Goal: Use online tool/utility: Utilize a website feature to perform a specific function

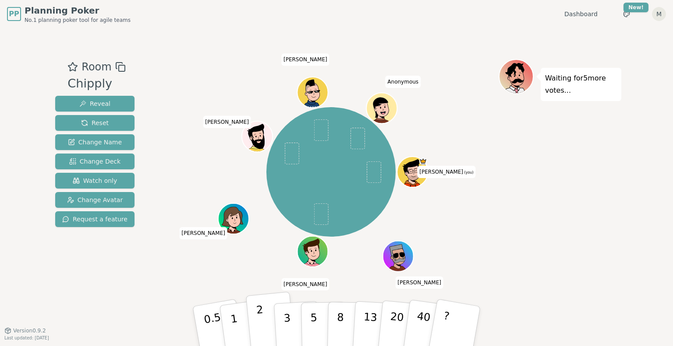
click at [263, 319] on button "2" at bounding box center [271, 327] width 50 height 70
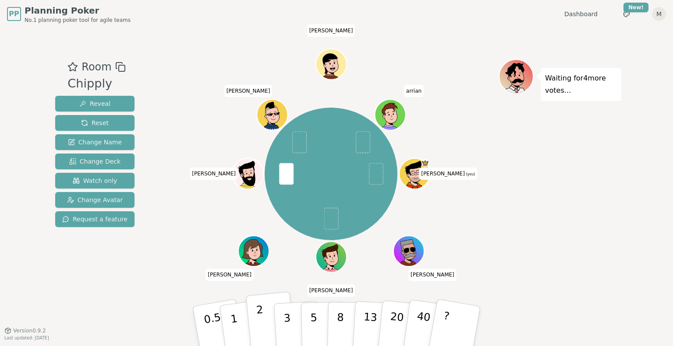
click at [271, 326] on button "2" at bounding box center [271, 327] width 50 height 70
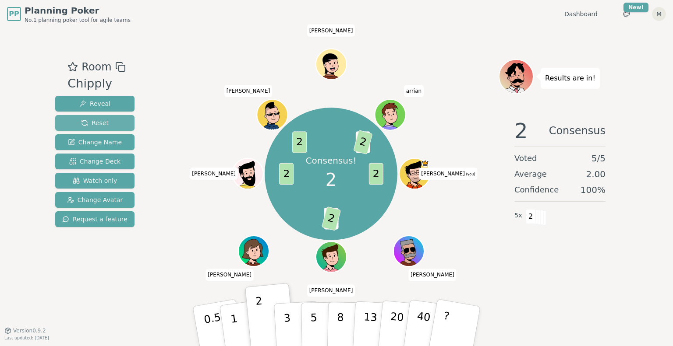
click at [67, 124] on button "Reset" at bounding box center [94, 123] width 79 height 16
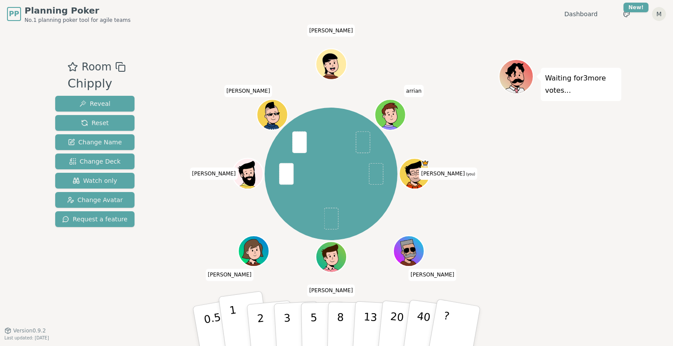
click at [232, 322] on p "1" at bounding box center [235, 328] width 13 height 48
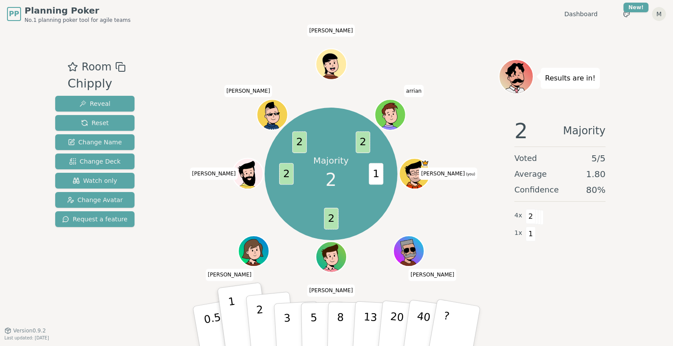
click at [262, 328] on p "2" at bounding box center [261, 328] width 11 height 48
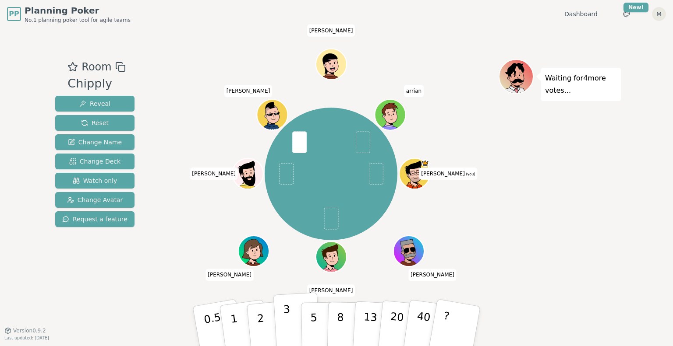
click at [296, 329] on button "3" at bounding box center [297, 327] width 48 height 68
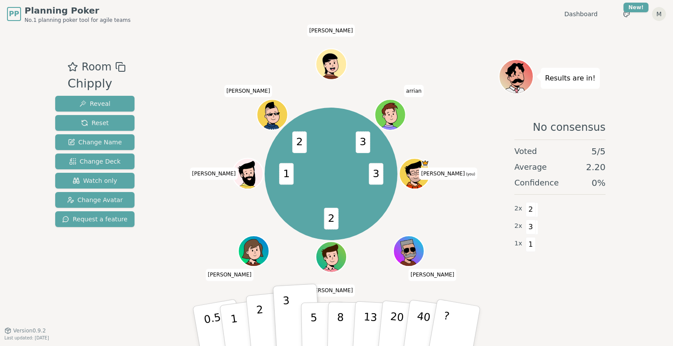
click at [256, 324] on button "2" at bounding box center [271, 327] width 50 height 70
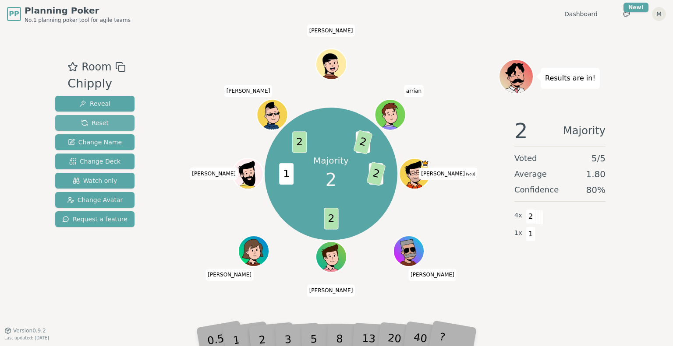
click at [109, 119] on button "Reset" at bounding box center [94, 123] width 79 height 16
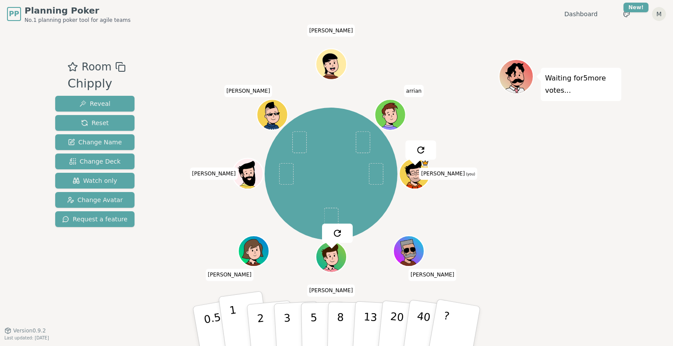
click at [238, 325] on button "1" at bounding box center [244, 326] width 52 height 71
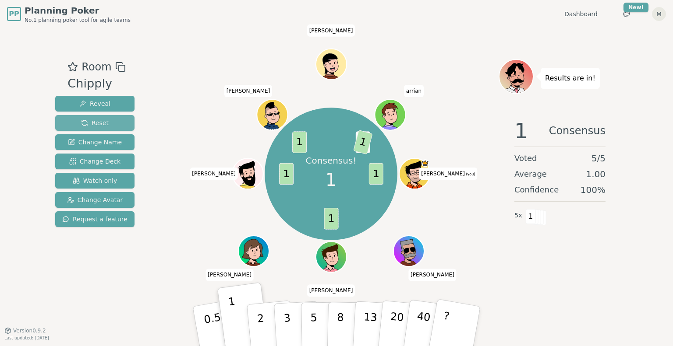
click at [96, 123] on span "Reset" at bounding box center [95, 123] width 28 height 9
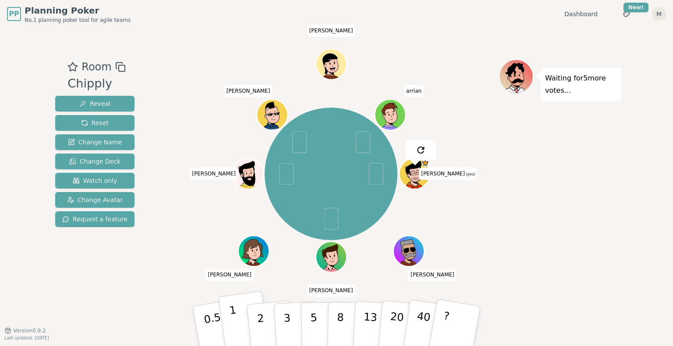
click at [237, 335] on p "1" at bounding box center [235, 328] width 13 height 48
click at [74, 179] on span "Watch only" at bounding box center [95, 181] width 45 height 9
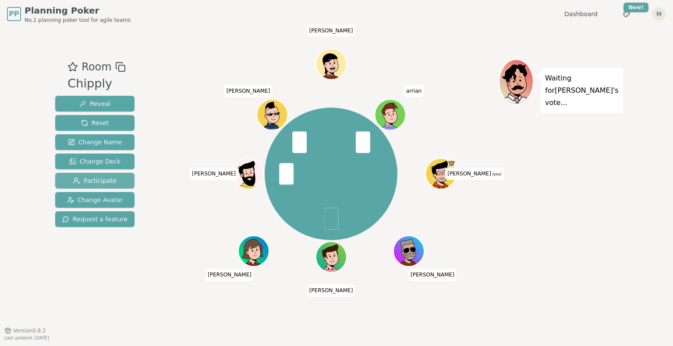
click at [92, 182] on span "Participate" at bounding box center [94, 181] width 43 height 9
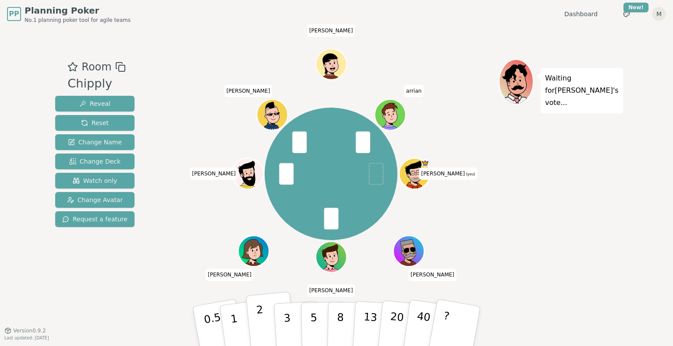
click at [264, 328] on button "2" at bounding box center [271, 327] width 50 height 70
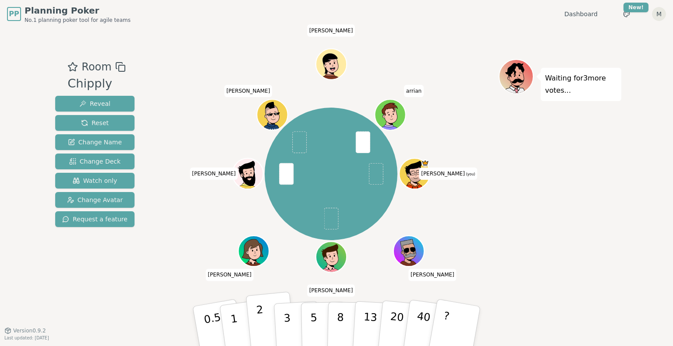
click at [265, 319] on button "2" at bounding box center [271, 327] width 50 height 70
click at [285, 321] on p "3" at bounding box center [288, 328] width 10 height 48
click at [261, 314] on p "2" at bounding box center [261, 328] width 11 height 48
click at [292, 338] on button "3" at bounding box center [297, 327] width 48 height 68
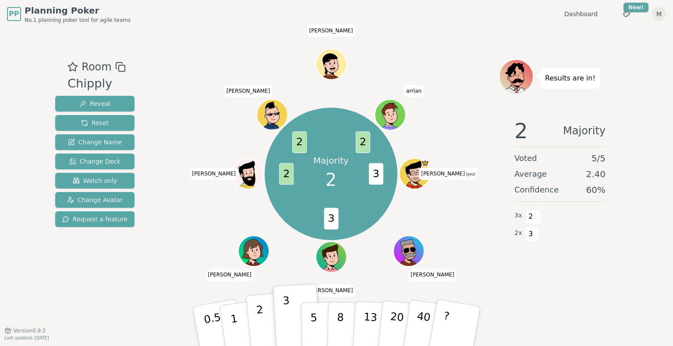
click at [261, 316] on p "2" at bounding box center [261, 328] width 11 height 48
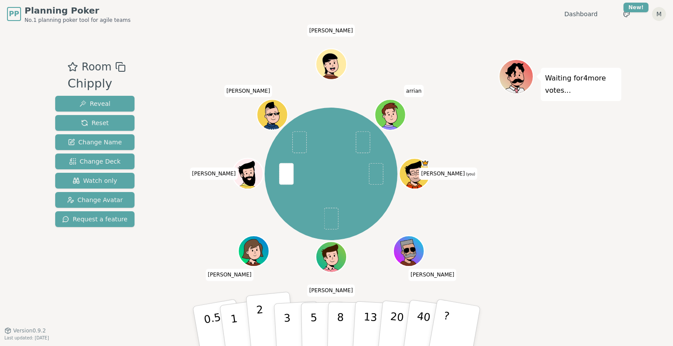
click at [261, 317] on p "2" at bounding box center [261, 328] width 11 height 48
click at [228, 326] on button "1" at bounding box center [244, 326] width 52 height 71
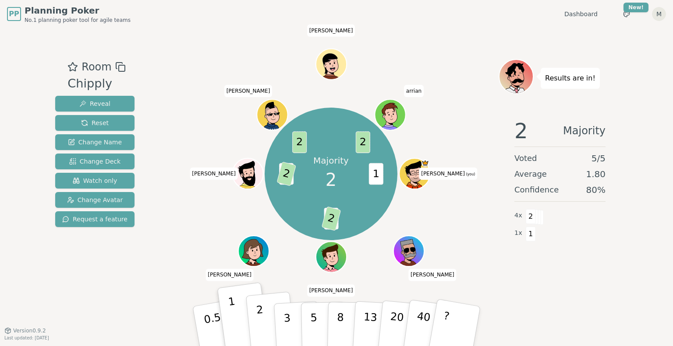
click at [267, 316] on button "2" at bounding box center [271, 327] width 50 height 70
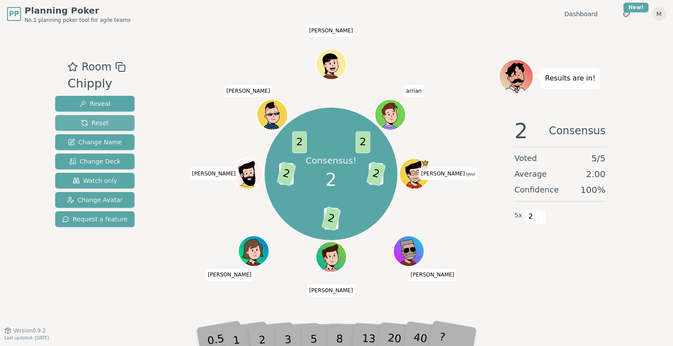
click at [116, 122] on button "Reset" at bounding box center [94, 123] width 79 height 16
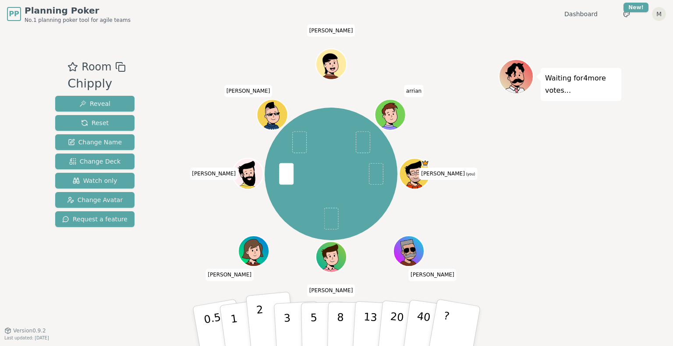
click at [258, 331] on p "2" at bounding box center [261, 328] width 11 height 48
click at [243, 319] on button "1" at bounding box center [244, 326] width 52 height 71
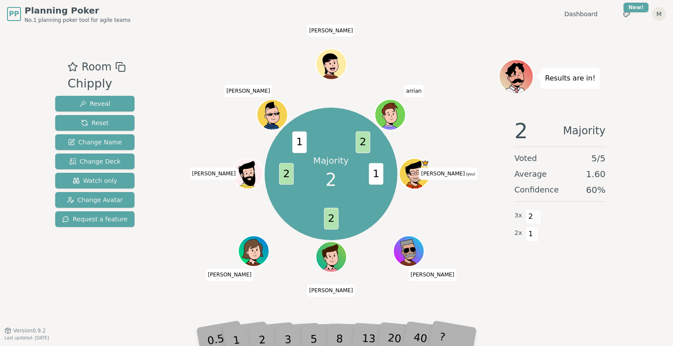
click at [261, 333] on div "2" at bounding box center [270, 326] width 29 height 33
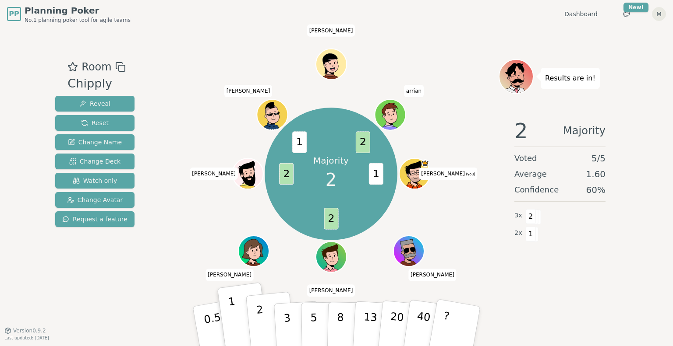
click at [263, 334] on p "2" at bounding box center [261, 328] width 11 height 48
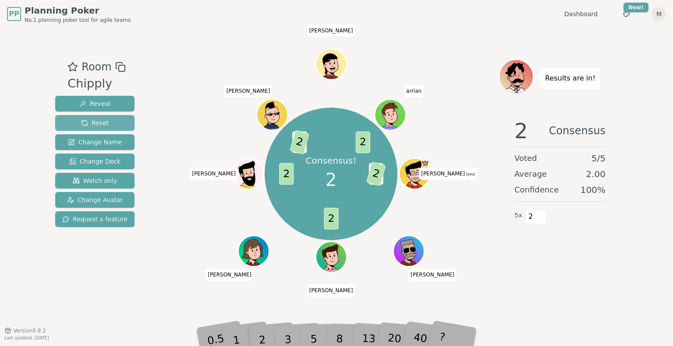
click at [93, 119] on span "Reset" at bounding box center [95, 123] width 28 height 9
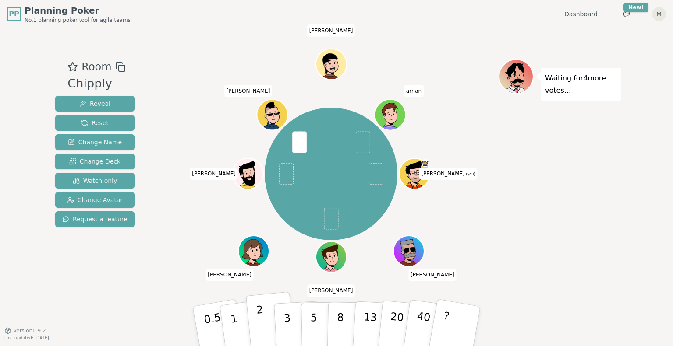
click at [267, 318] on button "2" at bounding box center [271, 327] width 50 height 70
click at [285, 322] on p "3" at bounding box center [288, 328] width 10 height 48
click at [284, 324] on p "3" at bounding box center [288, 328] width 10 height 48
